Goal: Task Accomplishment & Management: Use online tool/utility

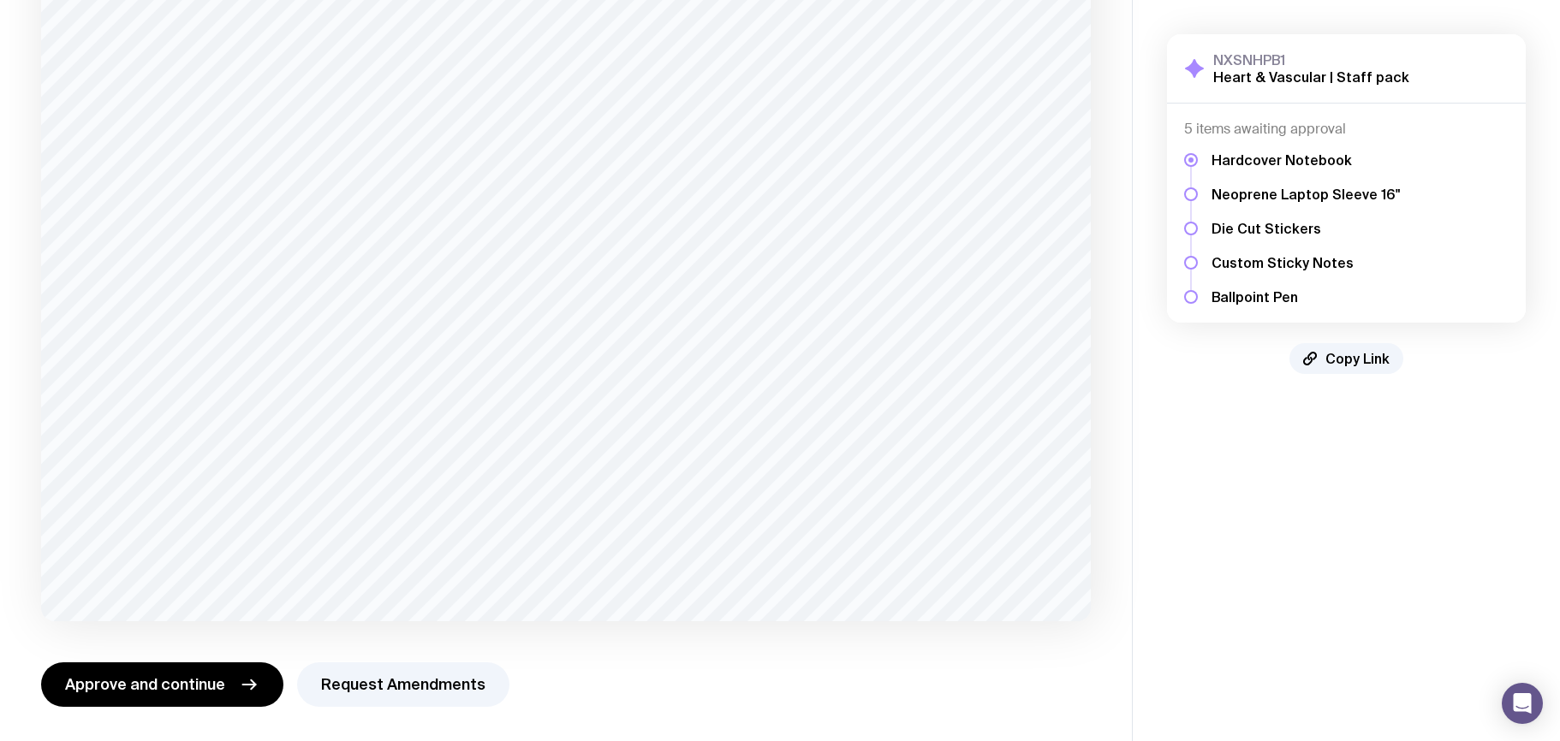
scroll to position [76, 0]
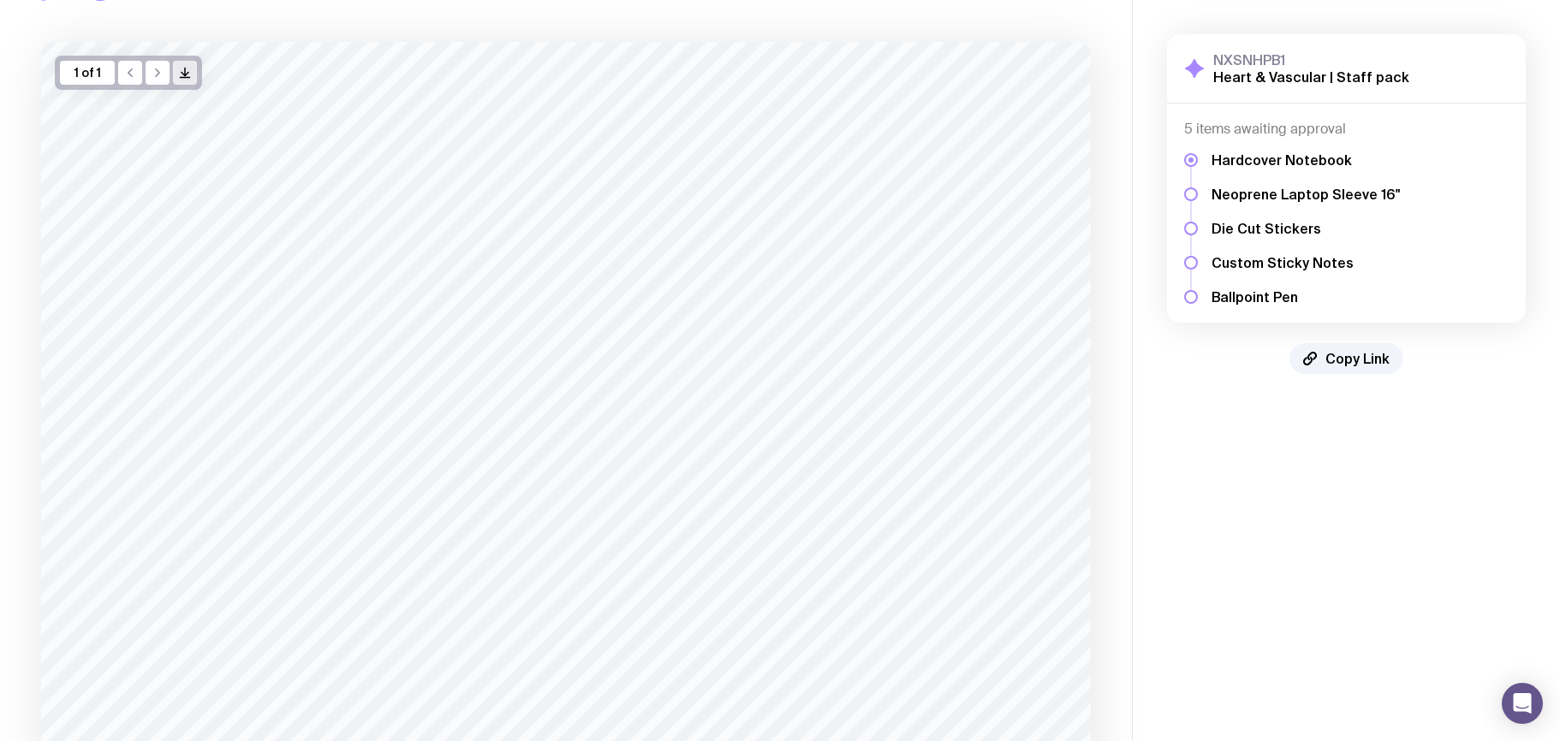
click at [183, 74] on icon "button" at bounding box center [184, 74] width 7 height 3
click at [1188, 194] on div at bounding box center [1191, 194] width 14 height 14
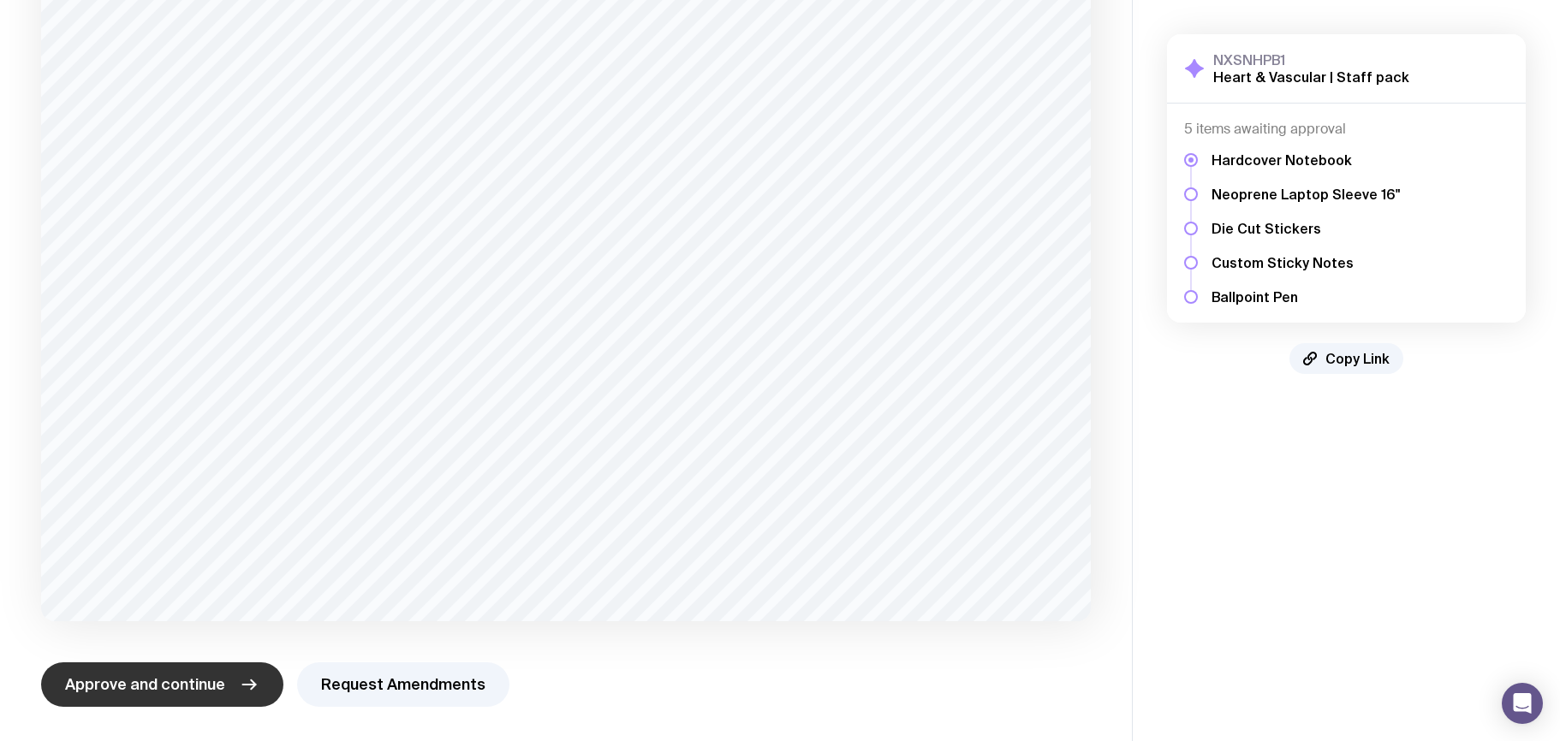
click at [132, 684] on span "Approve and continue" at bounding box center [145, 684] width 160 height 21
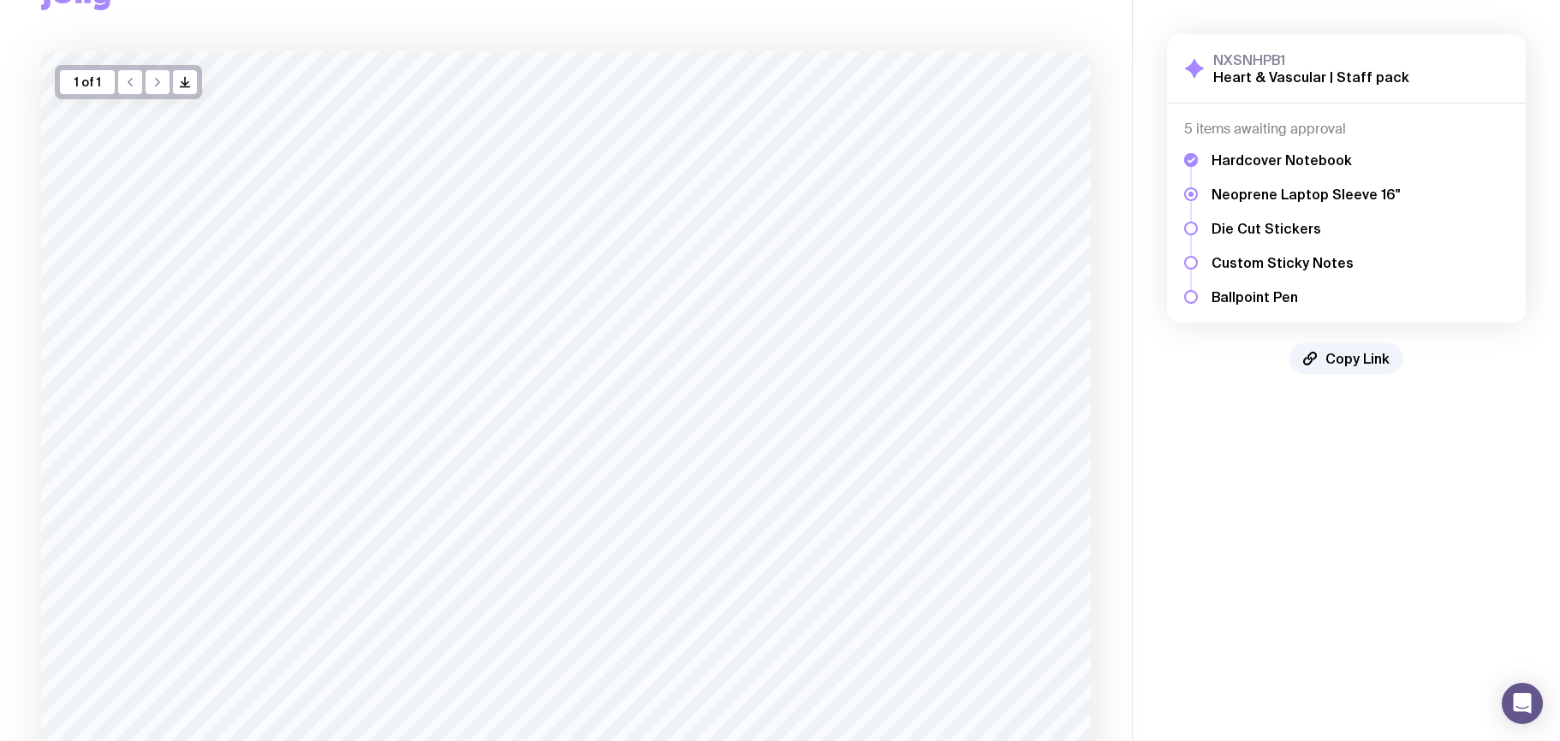
scroll to position [238, 0]
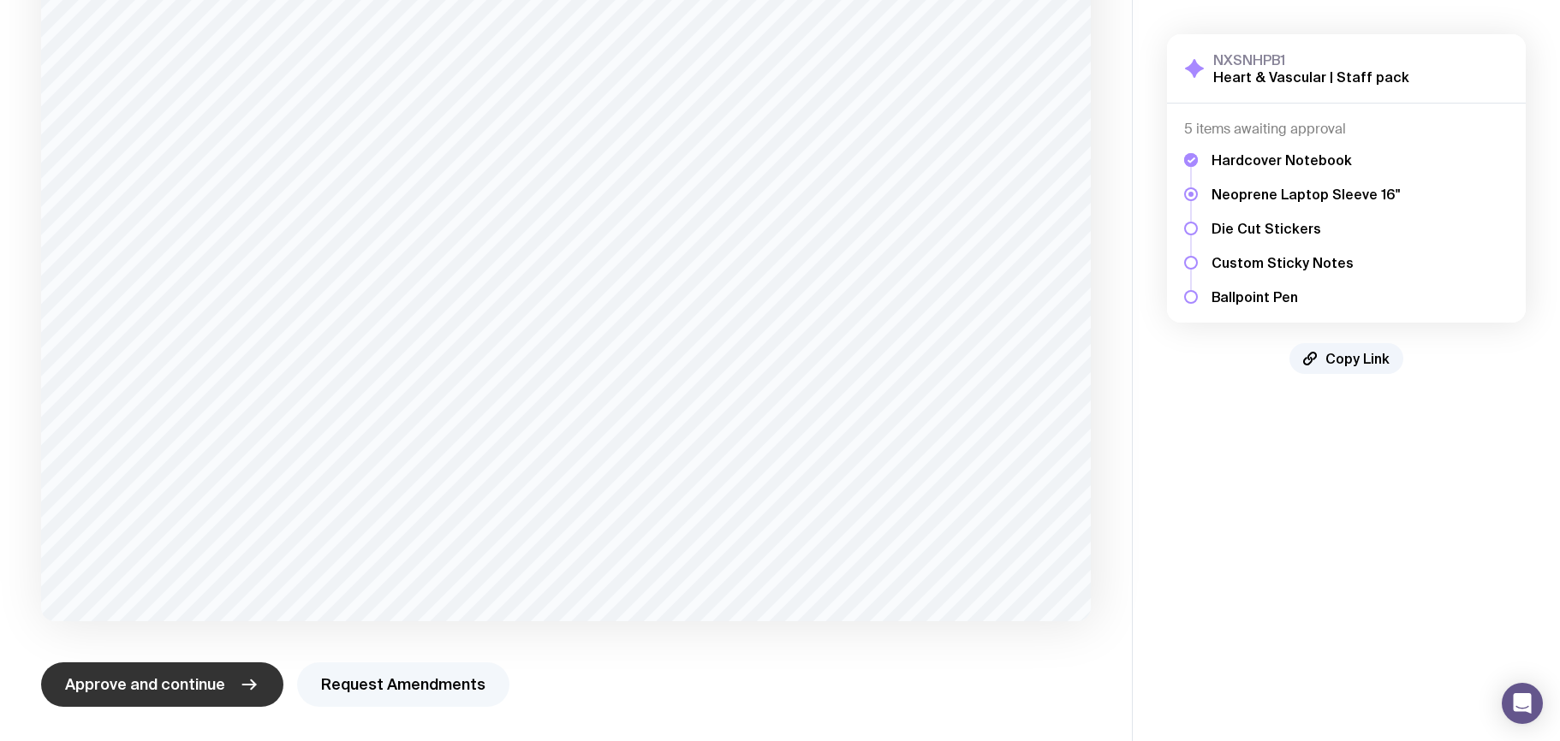
click at [369, 686] on button "Request Amendments" at bounding box center [403, 684] width 212 height 45
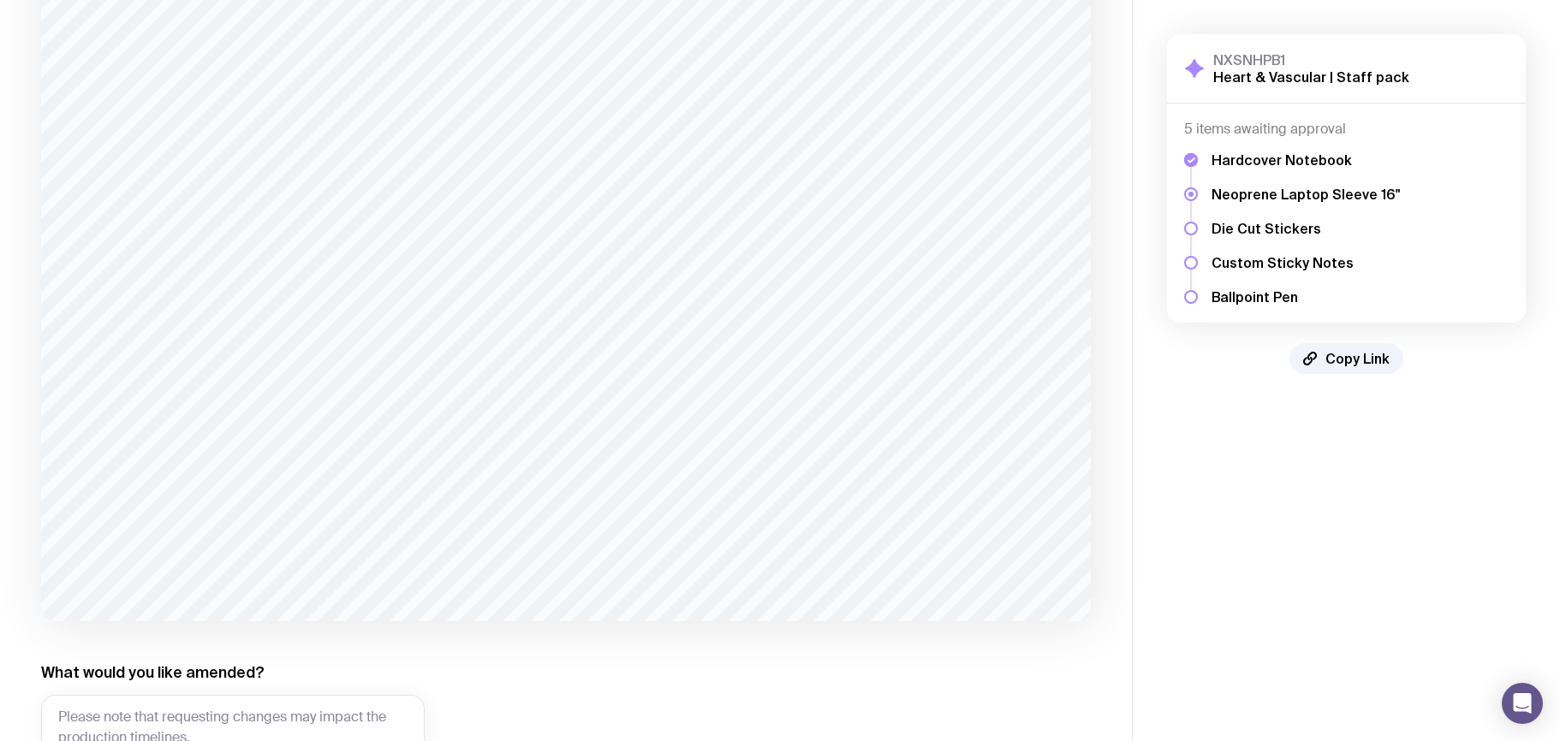
scroll to position [404, 0]
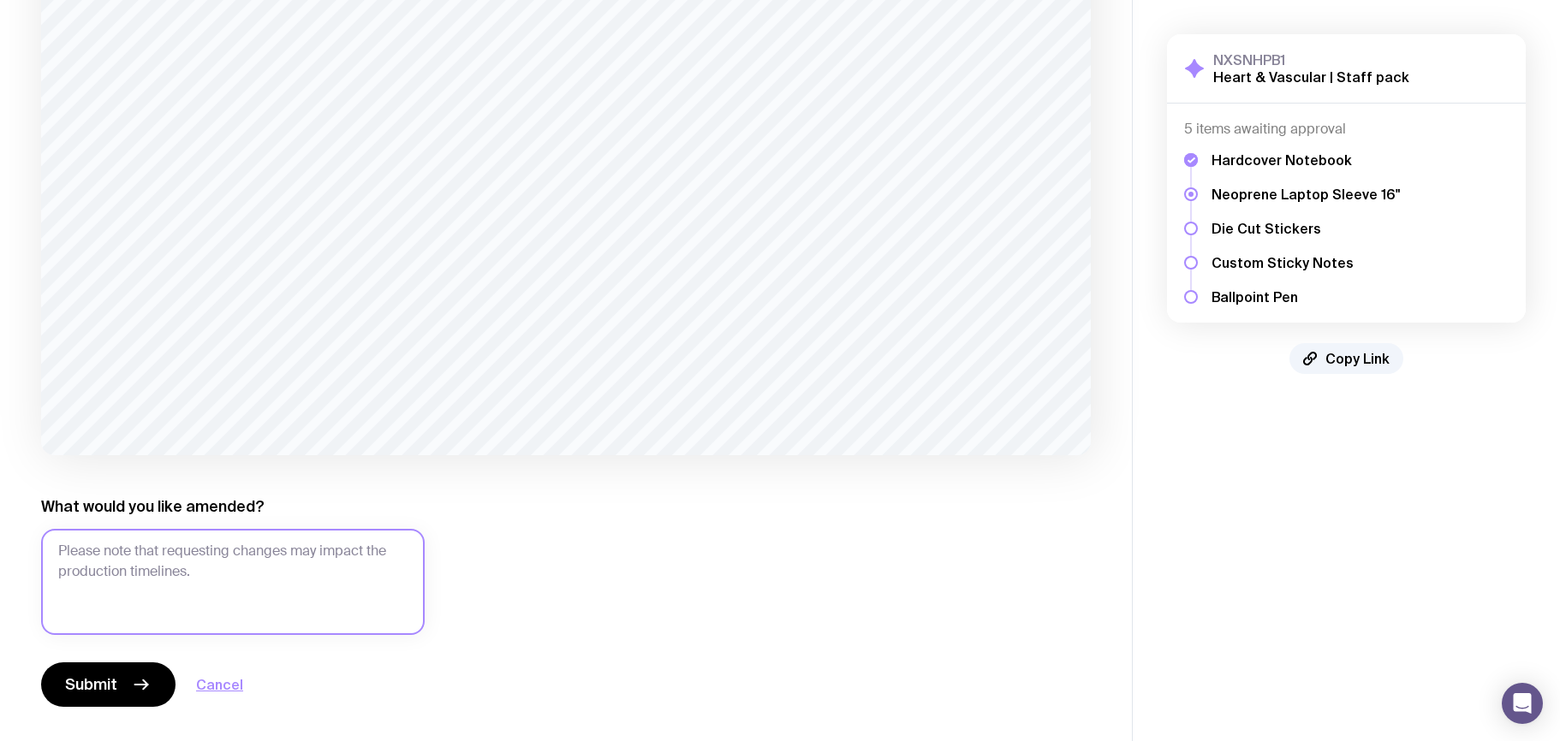
click at [314, 562] on textarea "What would you like amended?" at bounding box center [232, 582] width 383 height 106
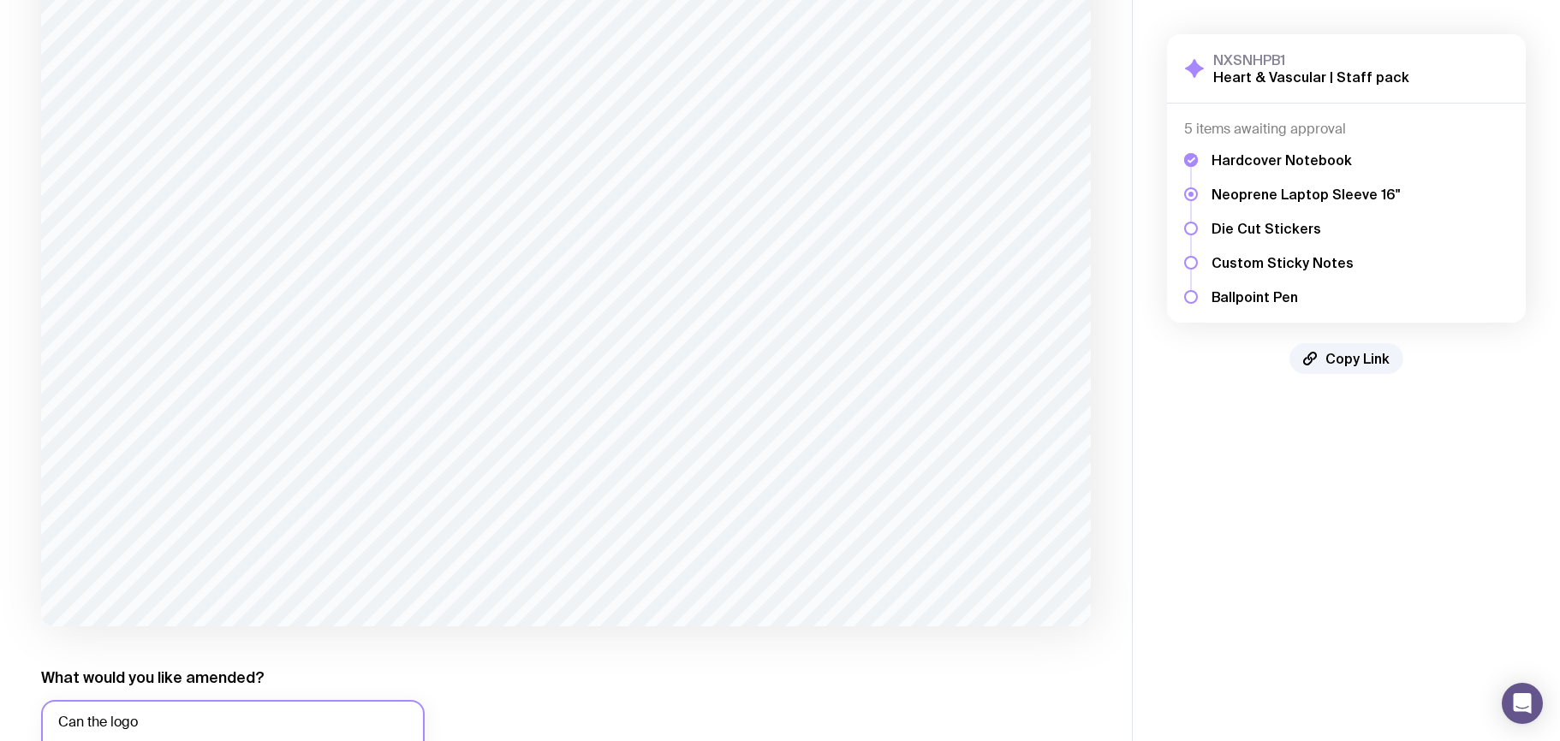
scroll to position [318, 0]
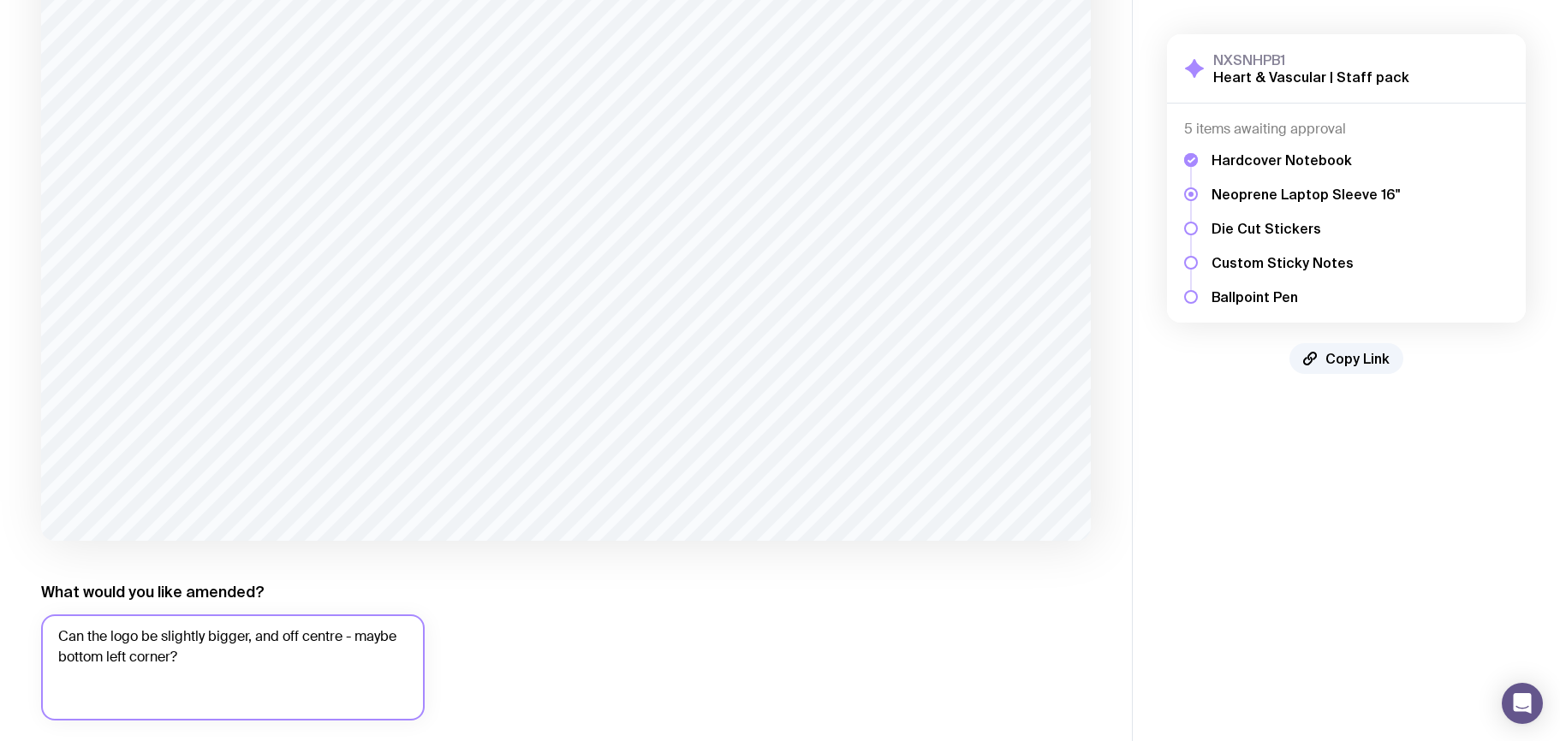
type textarea "Can the logo be slightly bigger, and off centre - maybe bottom left corner?"
click at [689, 568] on div "1 of 1 /> /> What would you like amended? Can the logo be slightly bigger, and …" at bounding box center [565, 296] width 1049 height 993
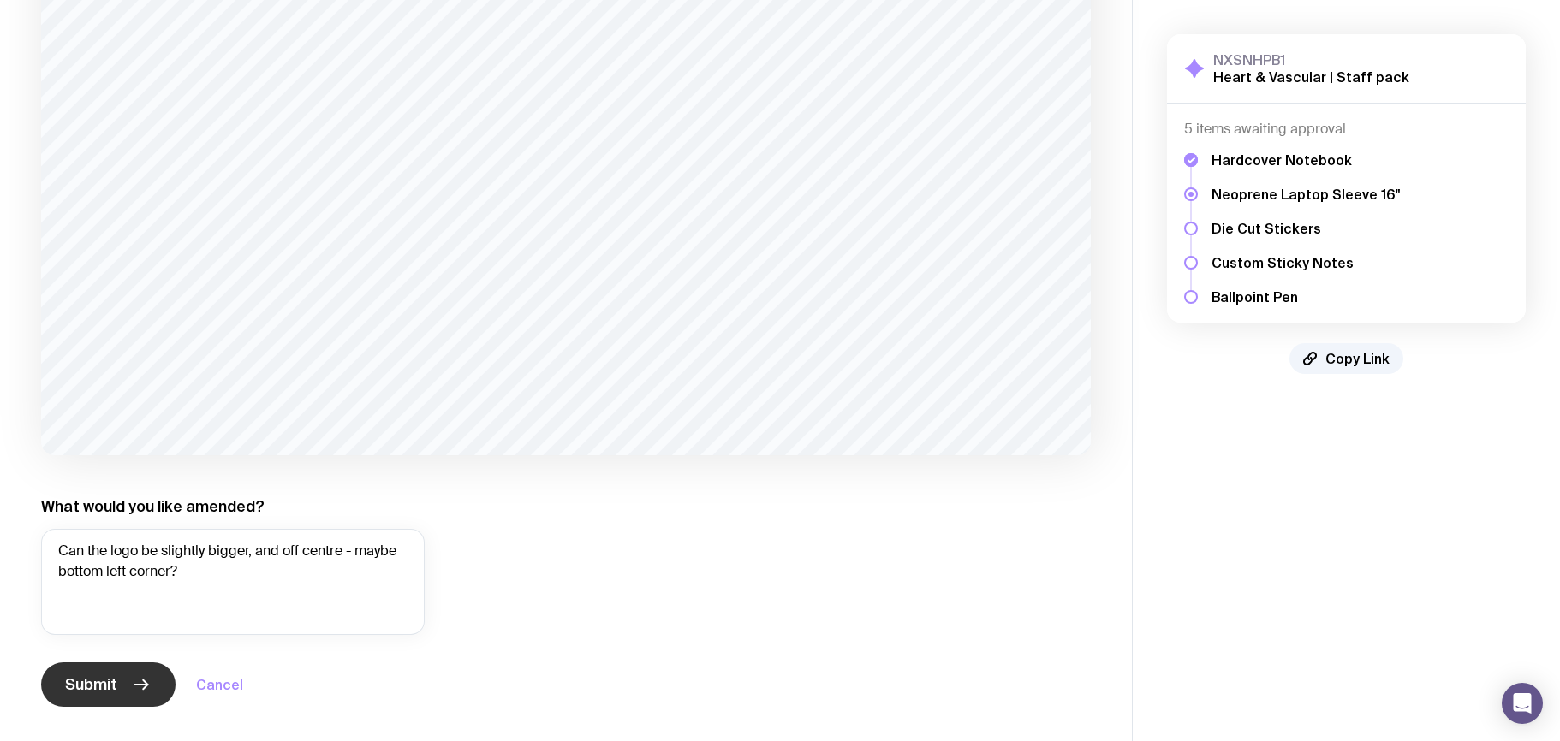
click at [122, 681] on button "Submit" at bounding box center [108, 684] width 134 height 45
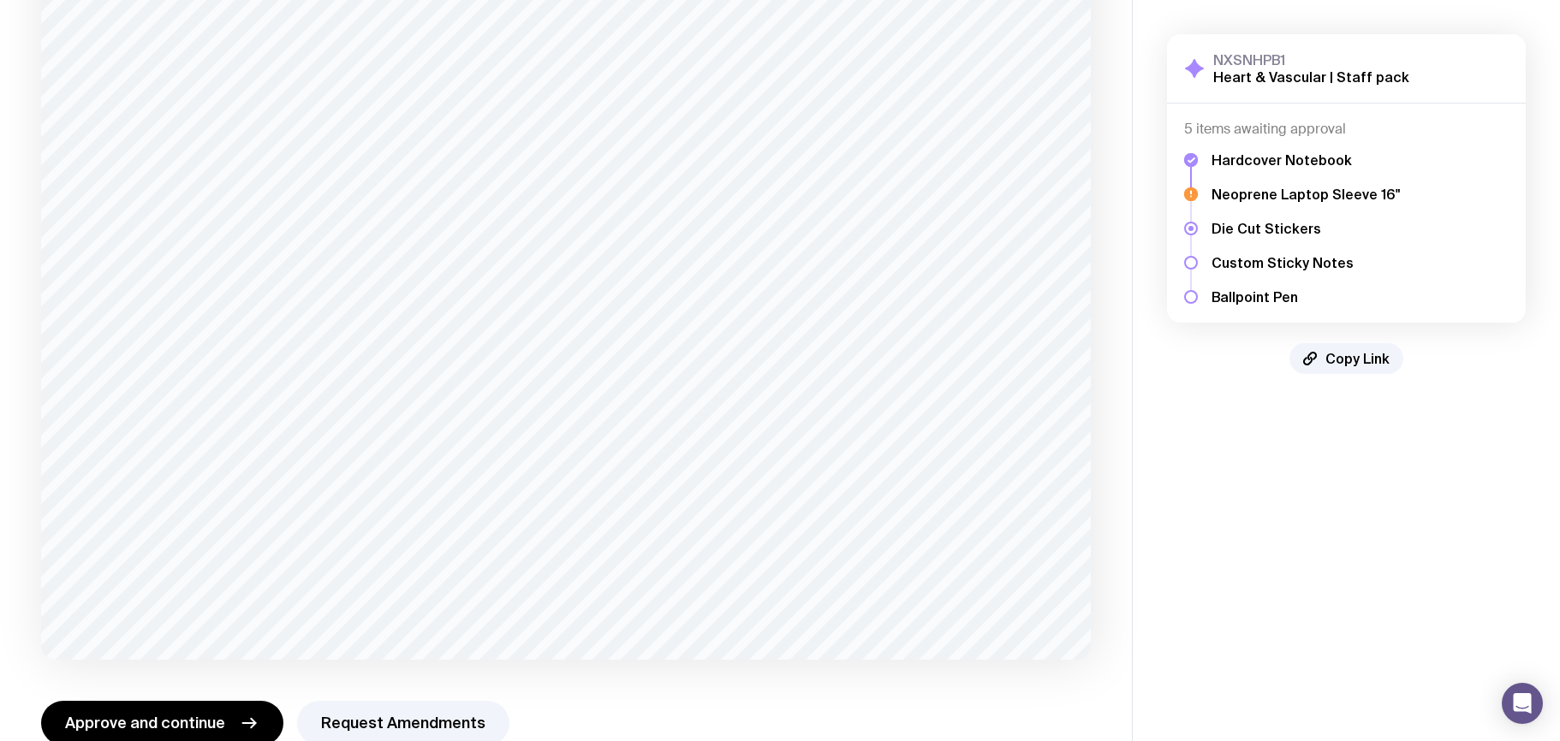
scroll to position [980, 0]
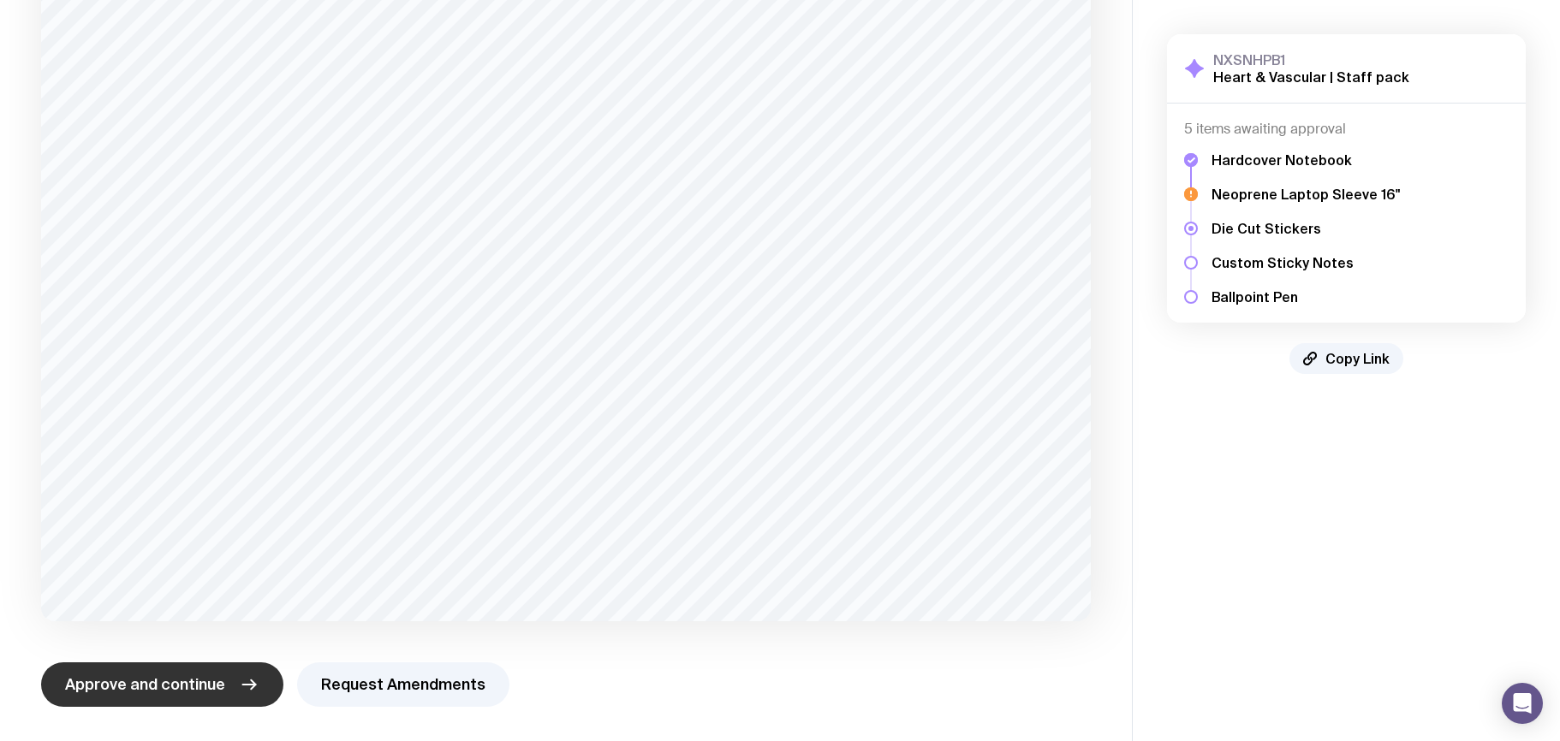
click at [119, 688] on span "Approve and continue" at bounding box center [145, 684] width 160 height 21
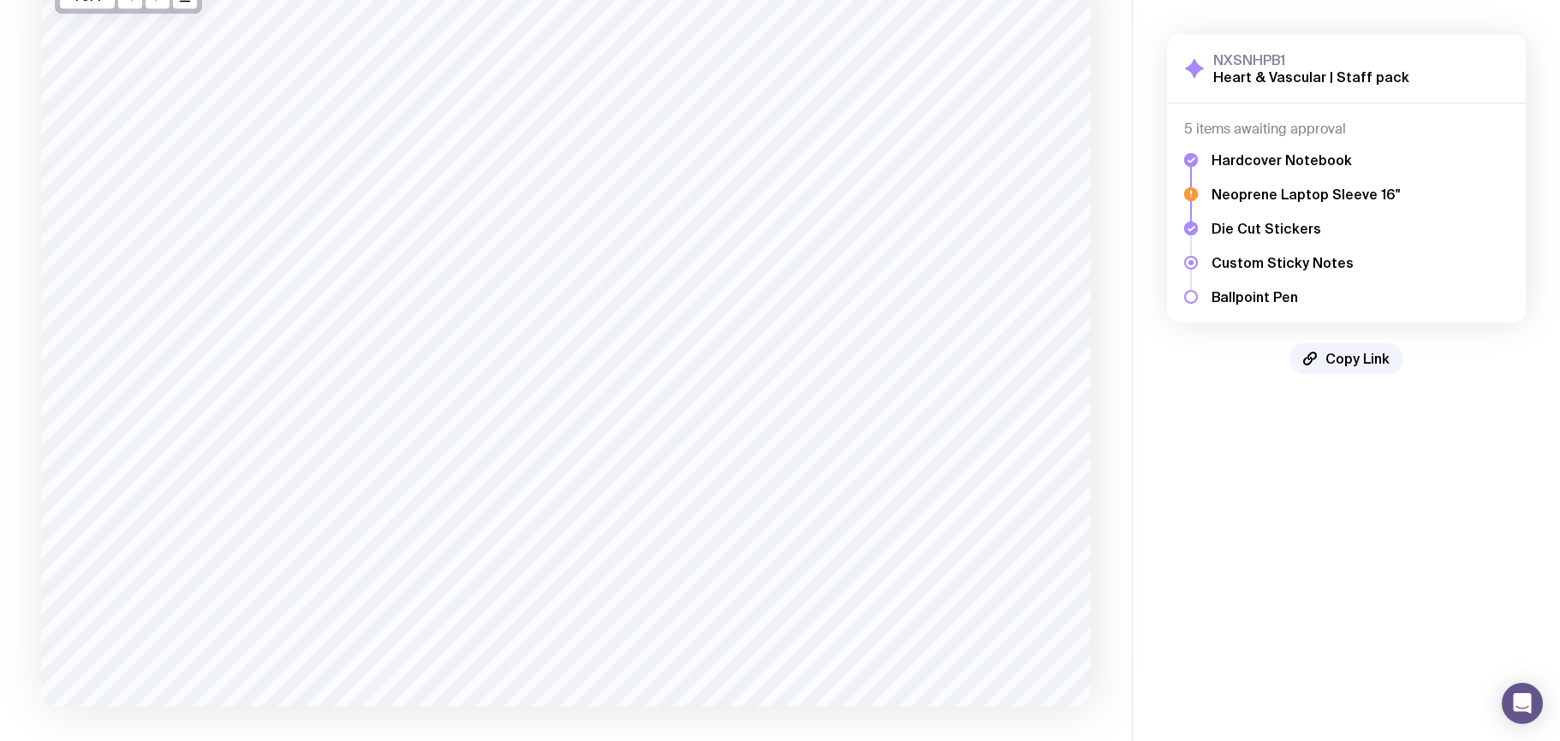
scroll to position [238, 0]
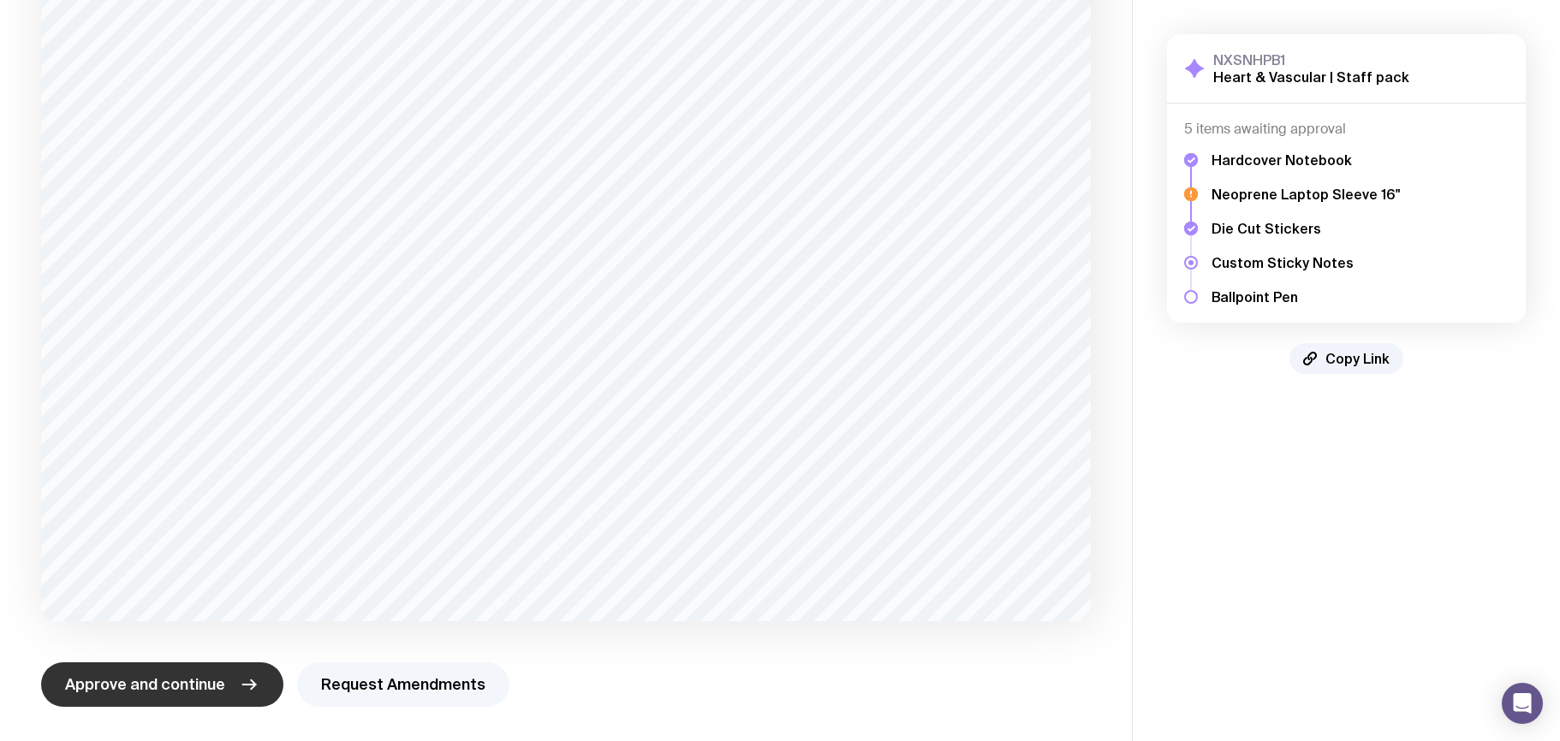
click at [393, 684] on button "Request Amendments" at bounding box center [403, 684] width 212 height 45
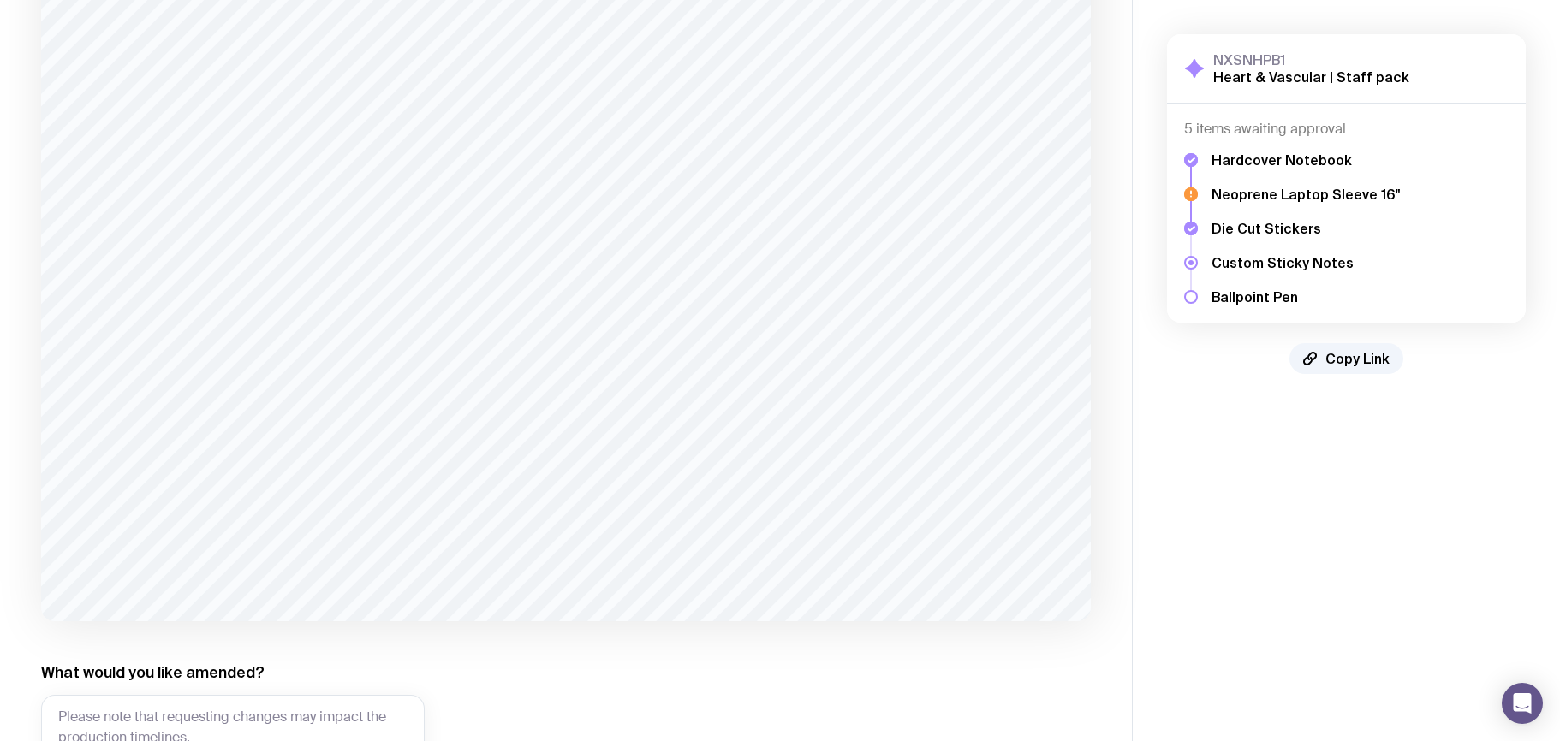
scroll to position [404, 0]
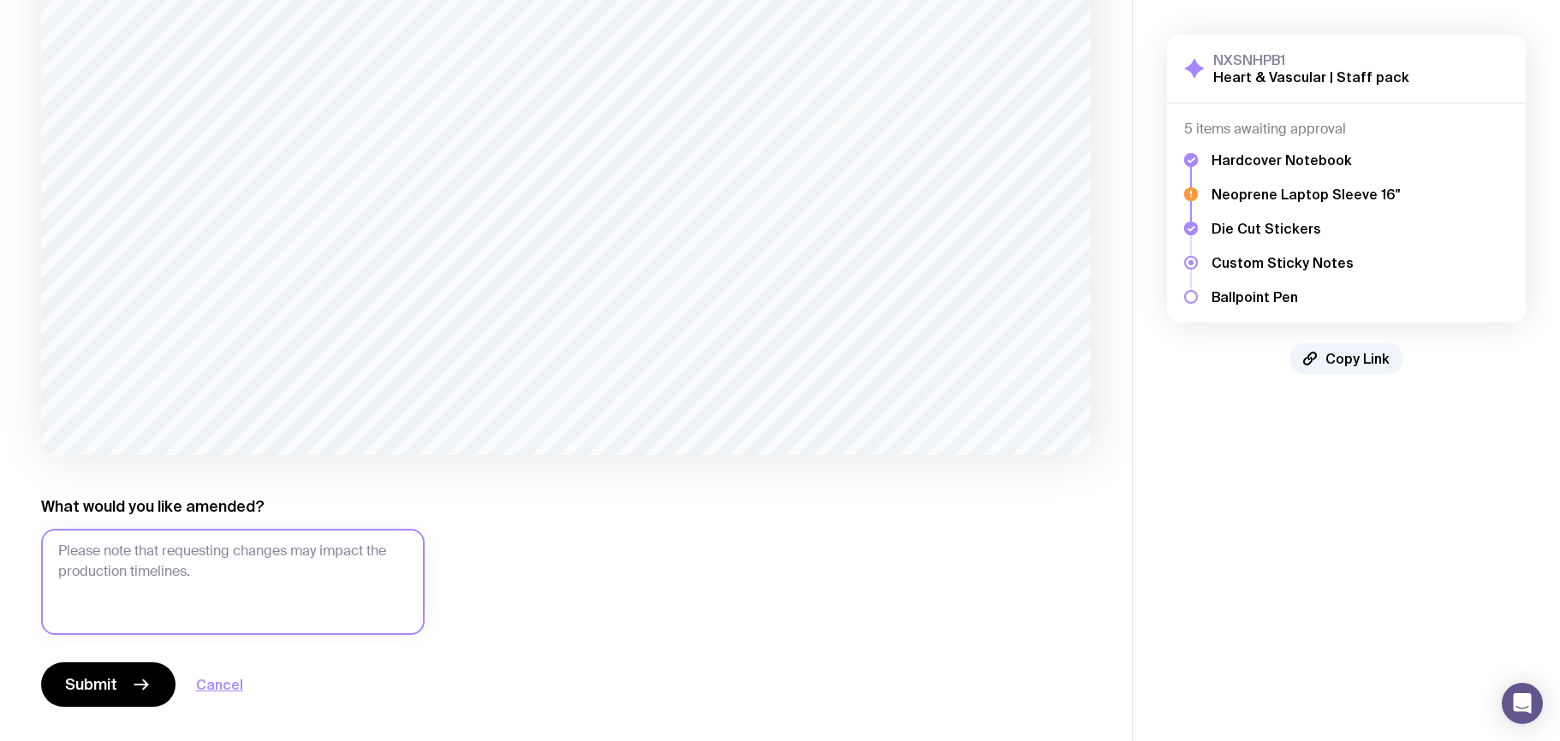
click at [276, 561] on textarea "What would you like amended?" at bounding box center [232, 582] width 383 height 106
click at [96, 592] on textarea "Can we please add a email underneath the web address. info@ [DOMAIN_NAME]" at bounding box center [232, 582] width 383 height 106
click at [312, 594] on textarea "Can we please add a email underneath the web address. [EMAIL_ADDRESS][DOMAIN_NA…" at bounding box center [232, 582] width 383 height 106
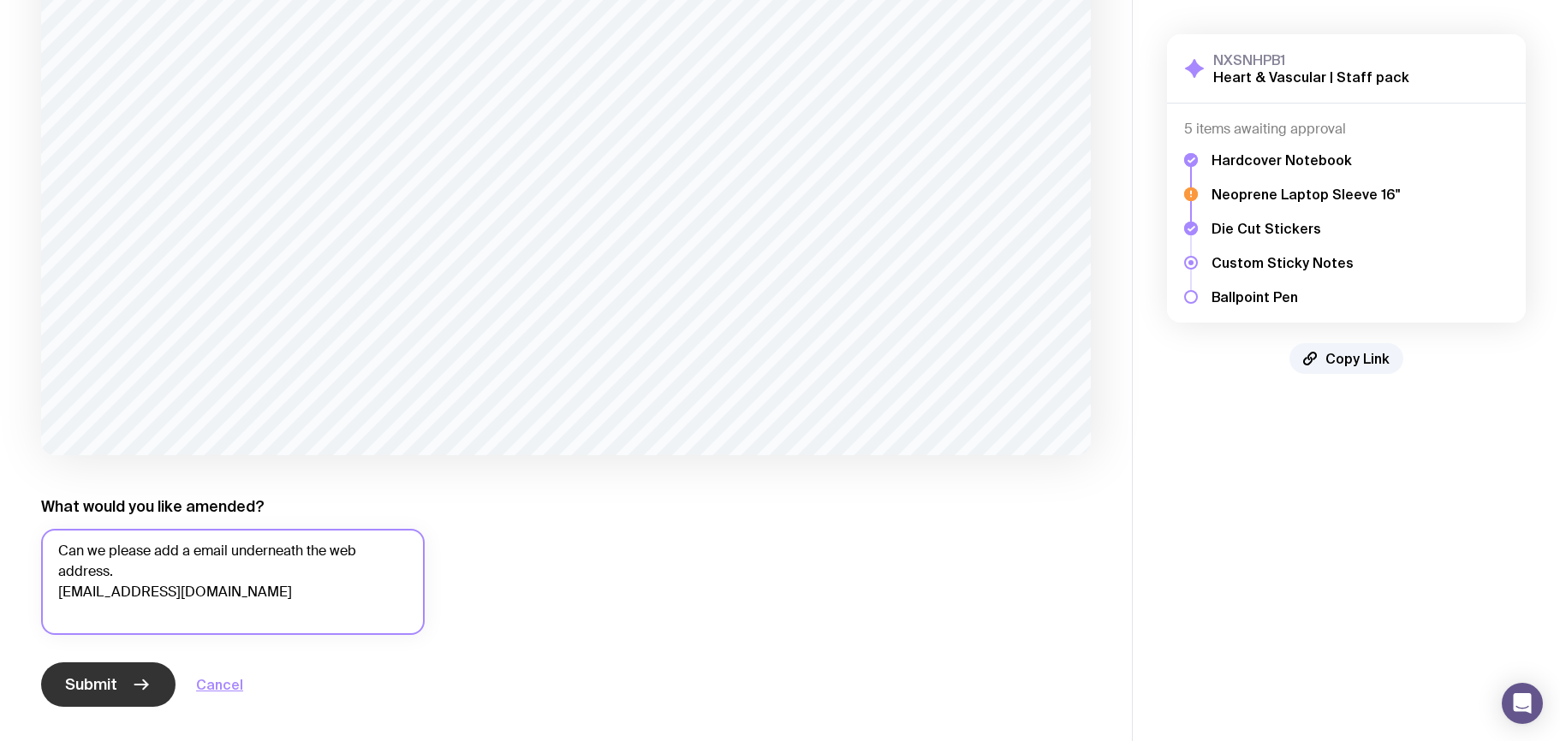
type textarea "Can we please add a email underneath the web address. [EMAIL_ADDRESS][DOMAIN_NA…"
click at [89, 680] on span "Submit" at bounding box center [91, 684] width 52 height 21
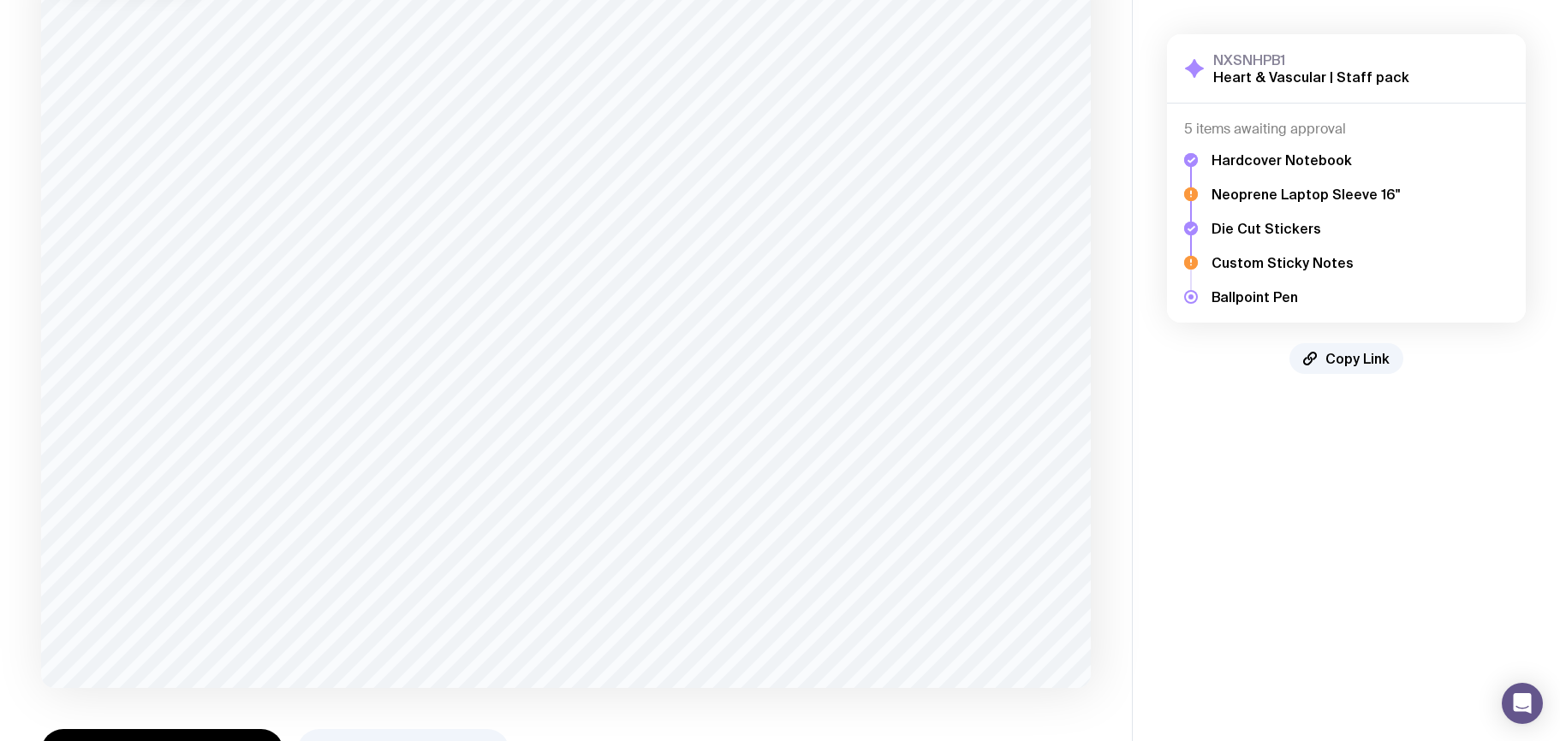
scroll to position [238, 0]
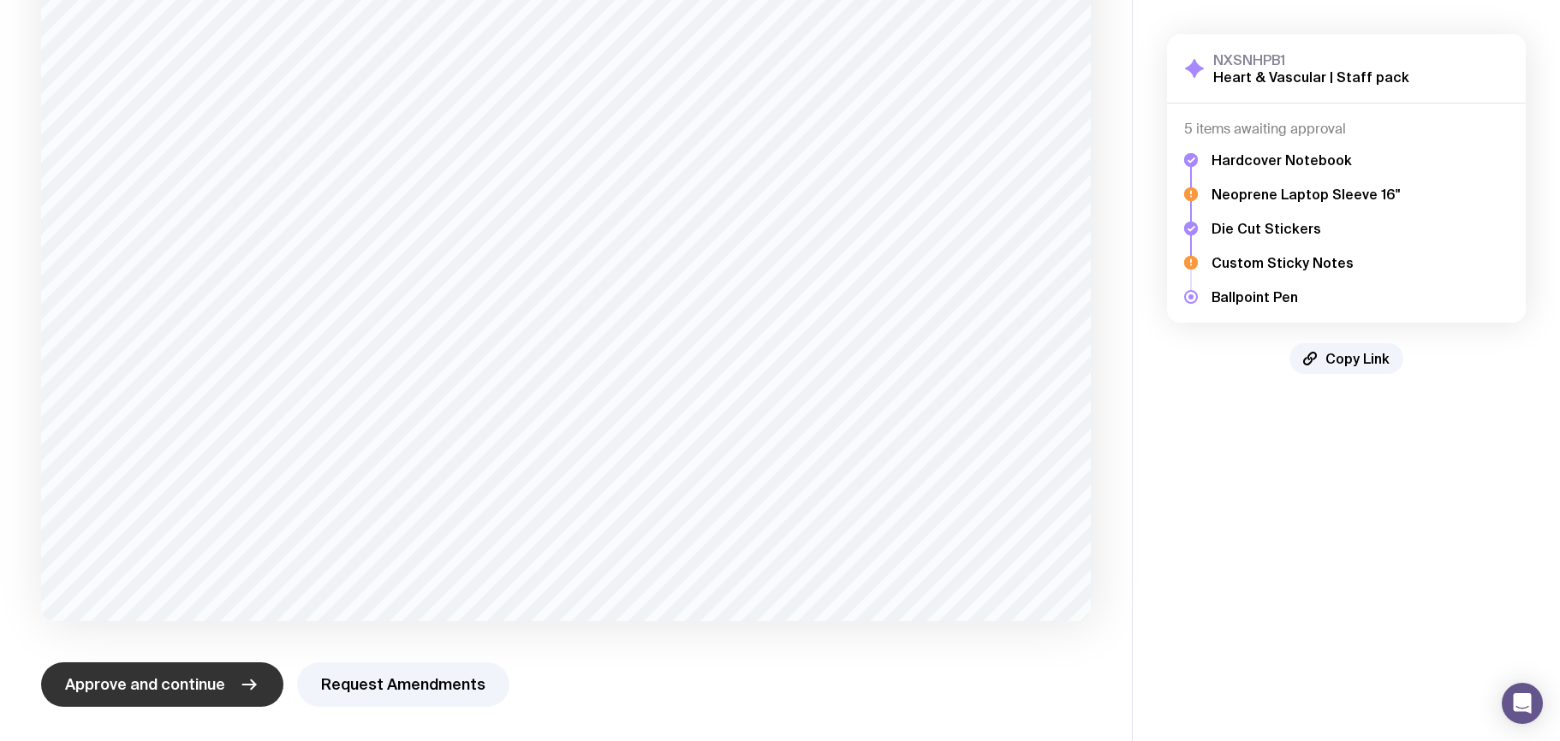
click at [162, 680] on span "Approve and continue" at bounding box center [145, 684] width 160 height 21
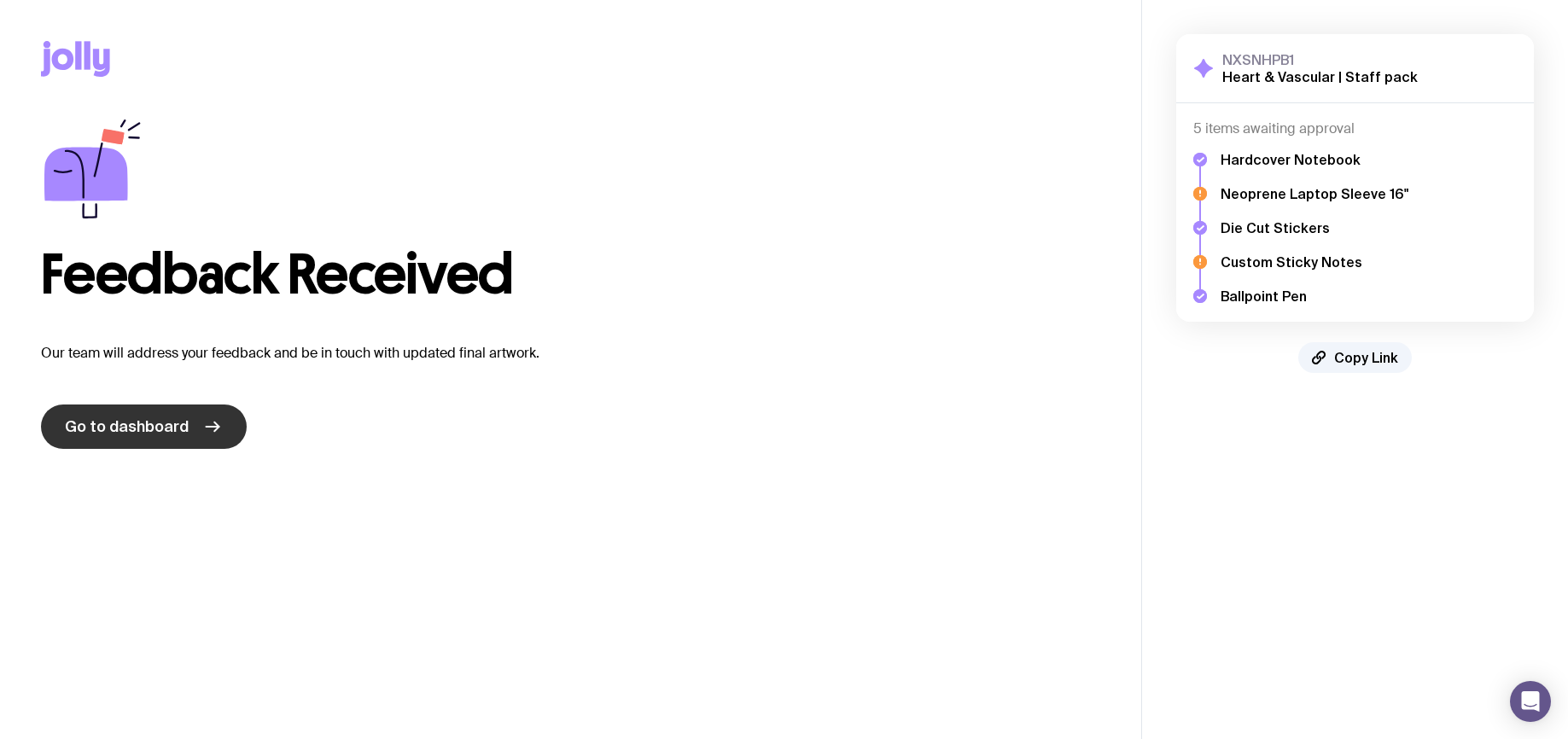
click at [205, 434] on icon at bounding box center [212, 427] width 21 height 21
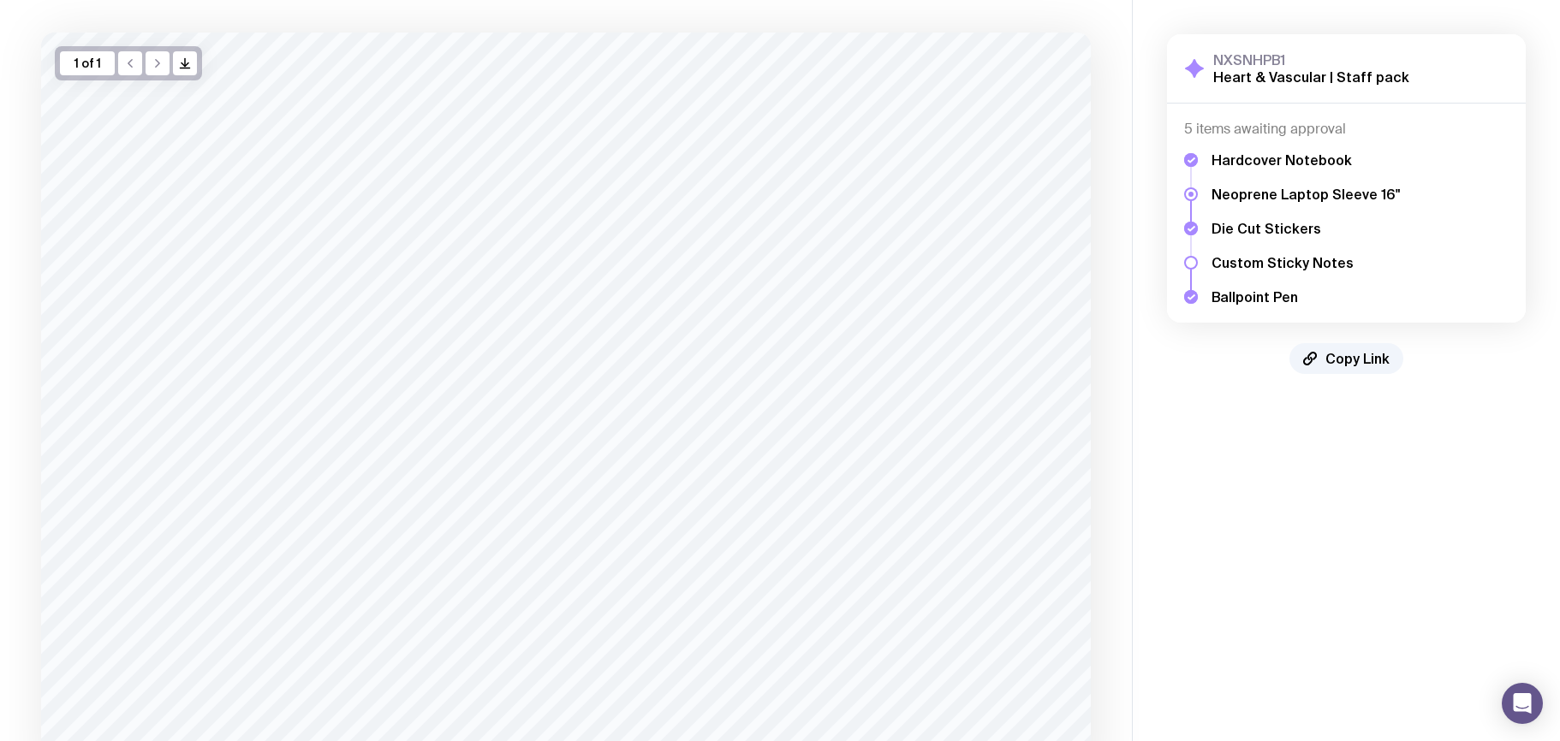
scroll to position [247, 0]
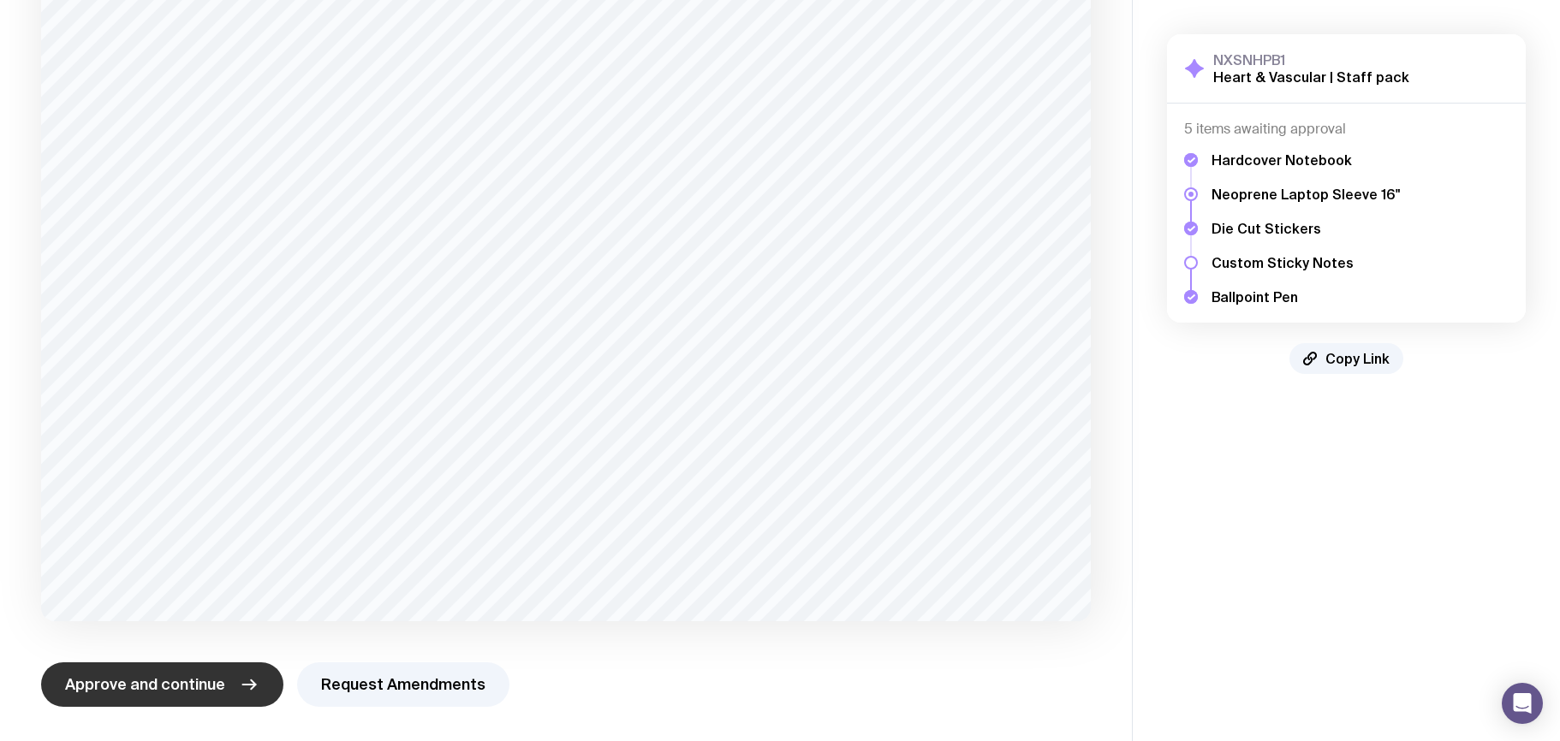
click at [176, 685] on span "Approve and continue" at bounding box center [145, 684] width 160 height 21
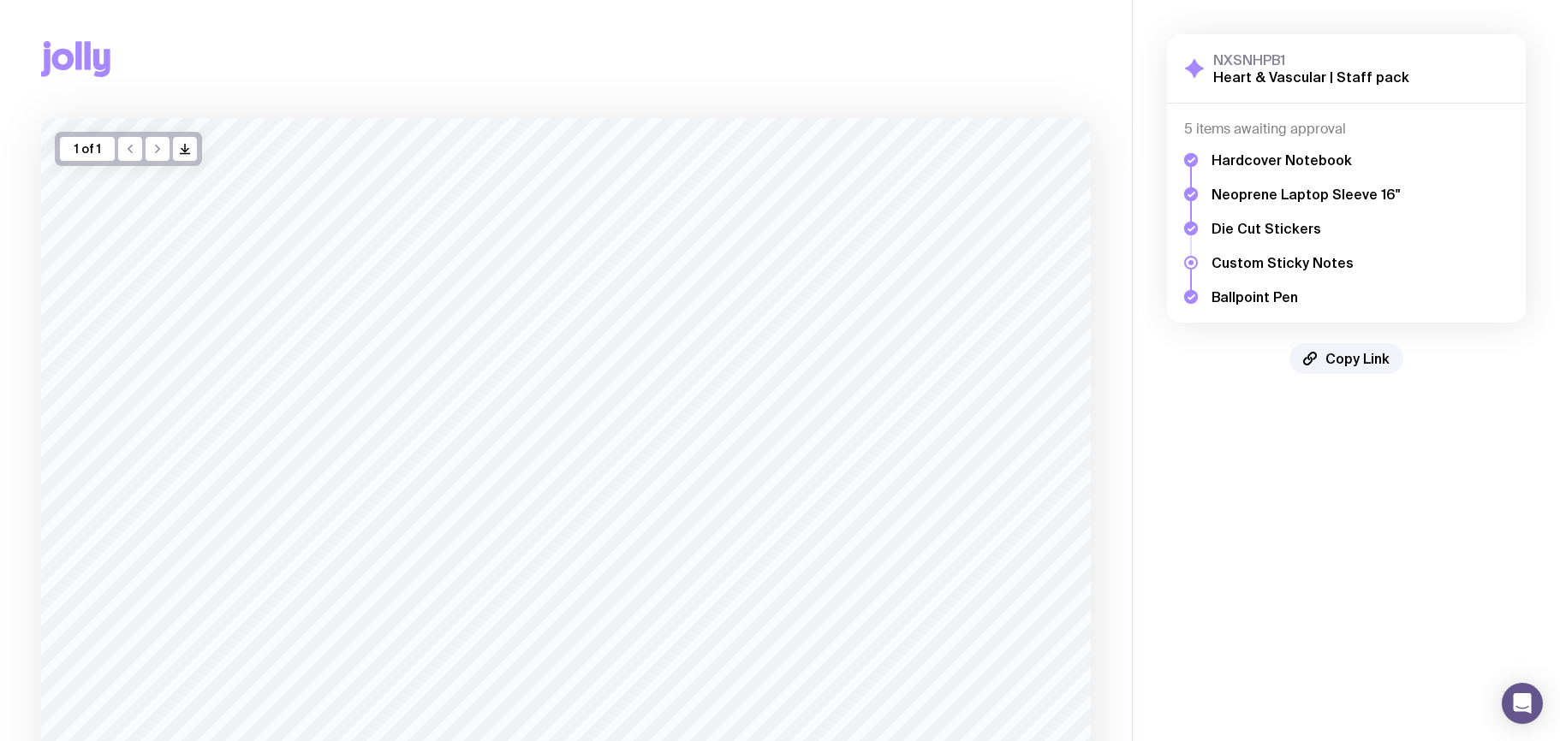
scroll to position [238, 0]
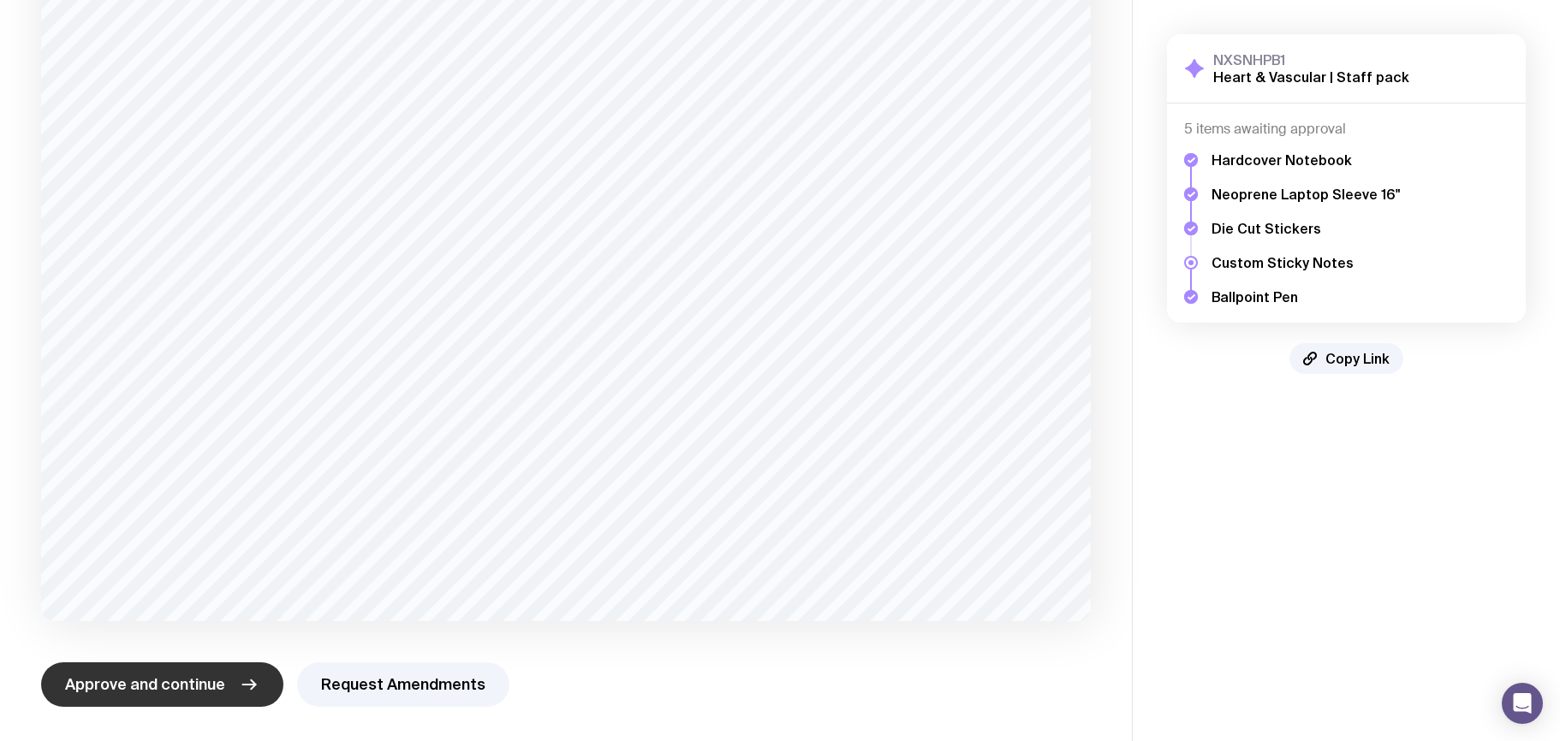
click at [199, 686] on span "Approve and continue" at bounding box center [145, 684] width 160 height 21
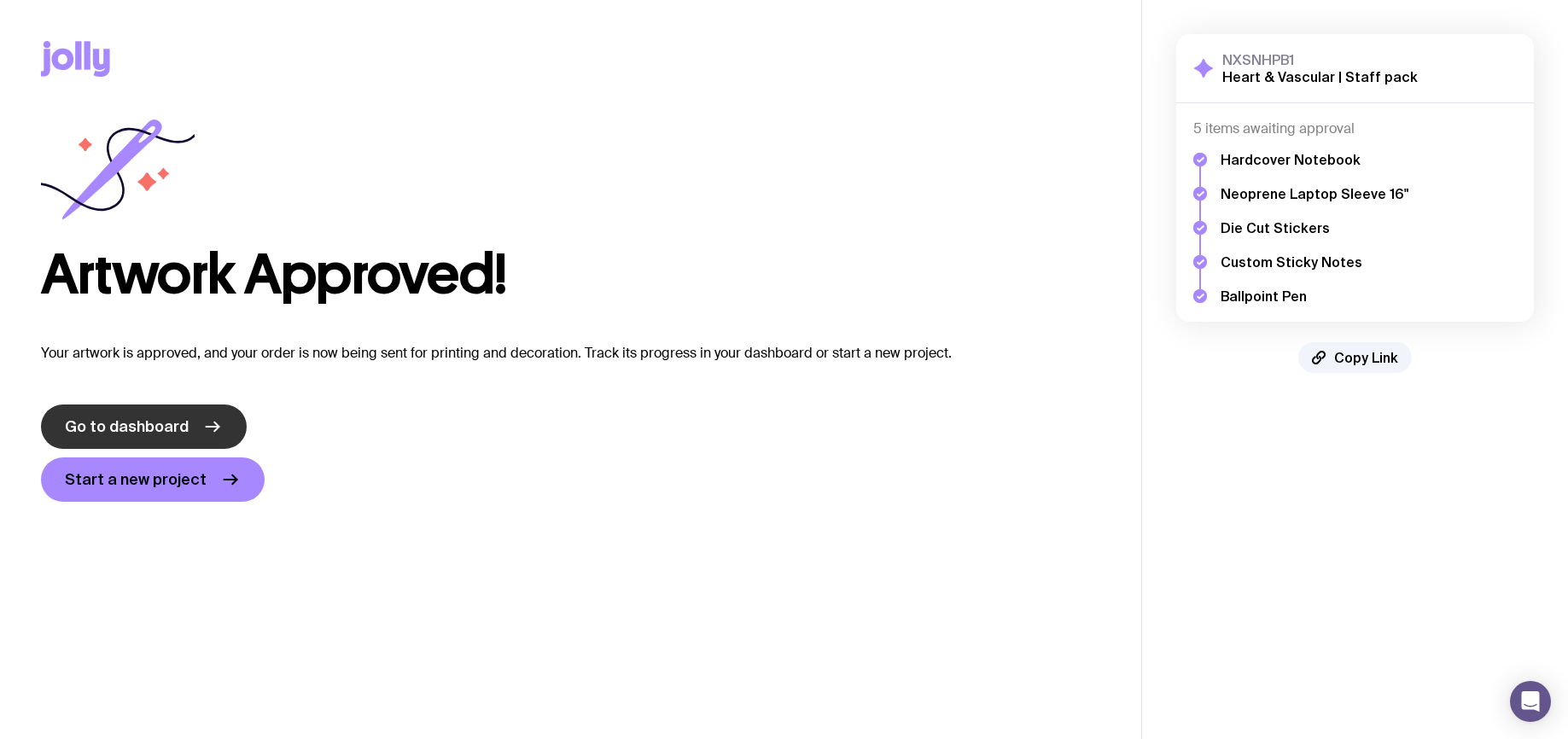
click at [212, 419] on icon at bounding box center [212, 427] width 21 height 21
